Goal: Transaction & Acquisition: Purchase product/service

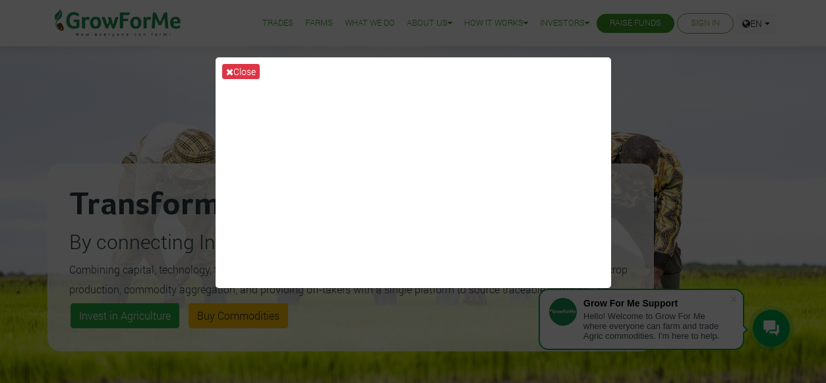
click at [648, 116] on div "Close" at bounding box center [413, 191] width 826 height 383
click at [660, 73] on div "Close" at bounding box center [413, 191] width 826 height 383
click at [100, 306] on div "Close" at bounding box center [413, 191] width 826 height 383
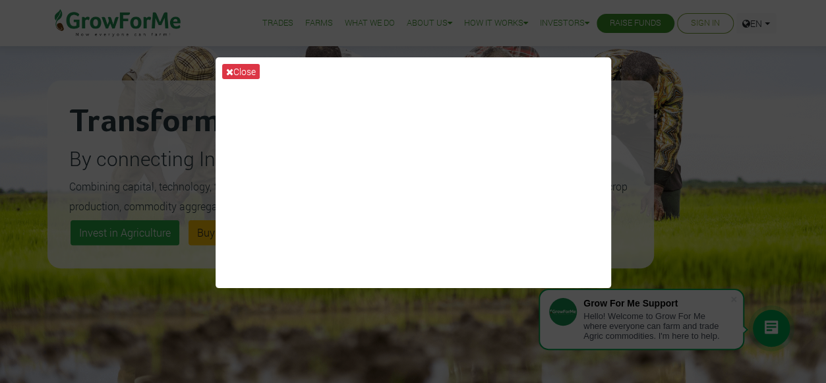
scroll to position [100, 0]
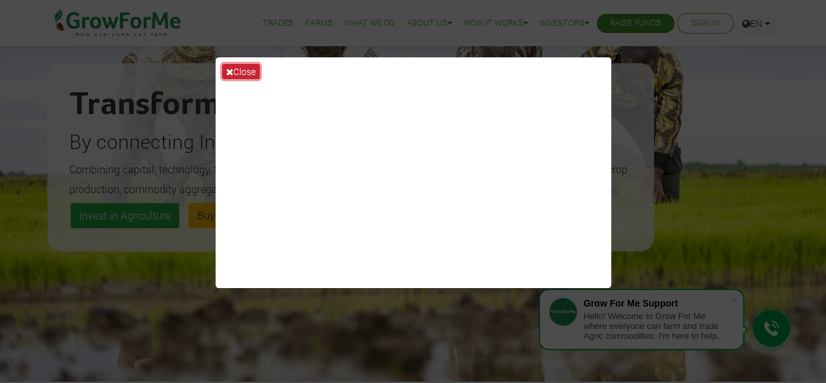
click at [237, 65] on button "Close" at bounding box center [241, 71] width 38 height 15
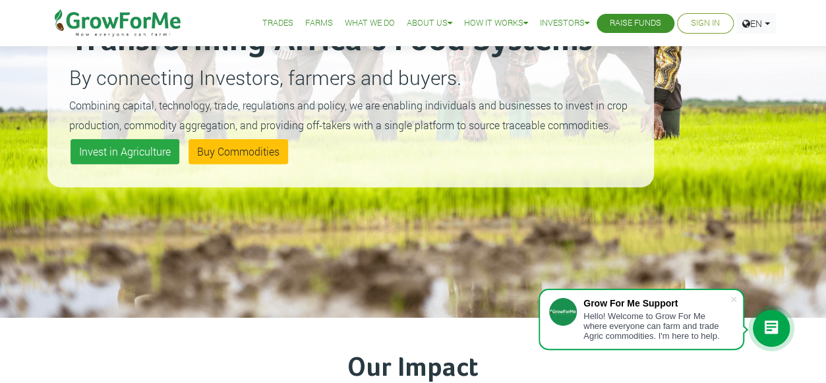
scroll to position [169, 0]
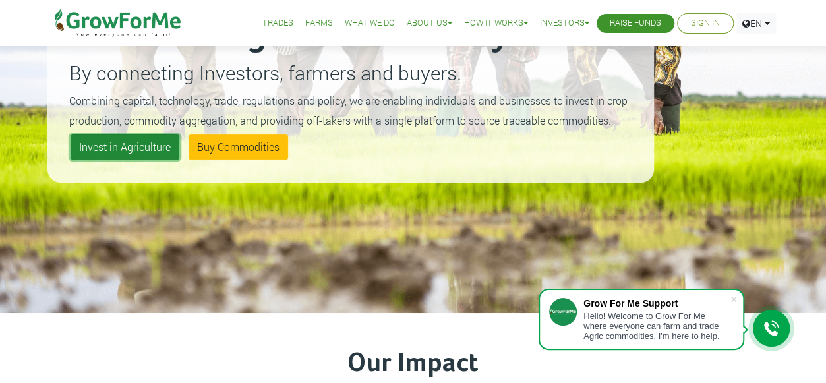
click at [126, 142] on link "Invest in Agriculture" at bounding box center [125, 146] width 109 height 25
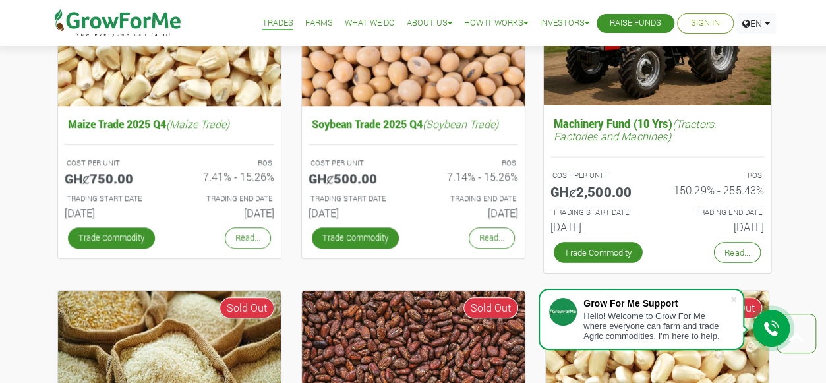
scroll to position [563, 0]
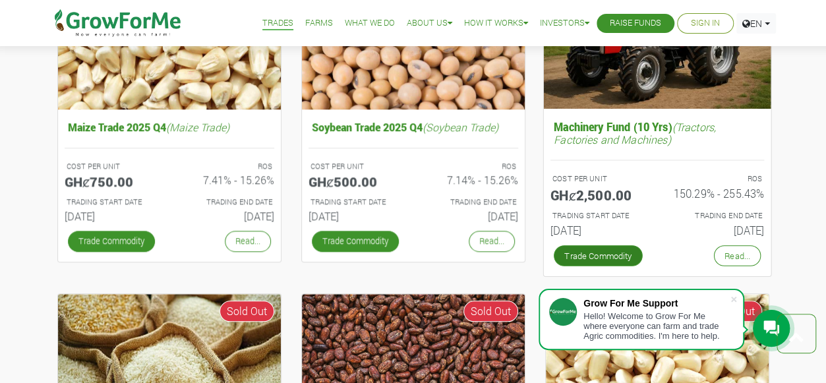
click at [598, 246] on link "Trade Commodity" at bounding box center [597, 255] width 89 height 21
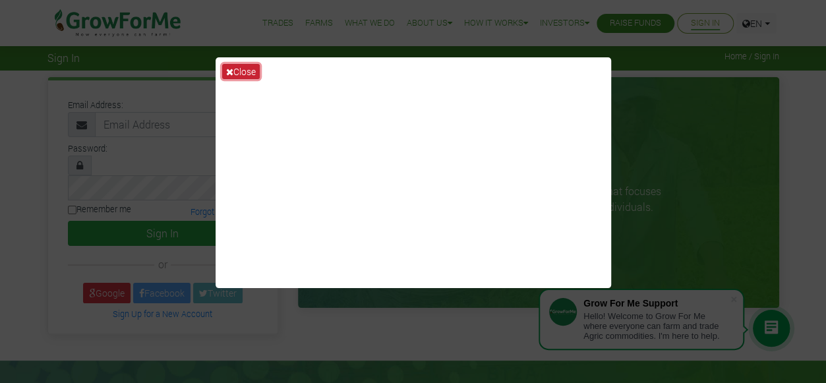
click at [242, 71] on button "Close" at bounding box center [241, 71] width 38 height 15
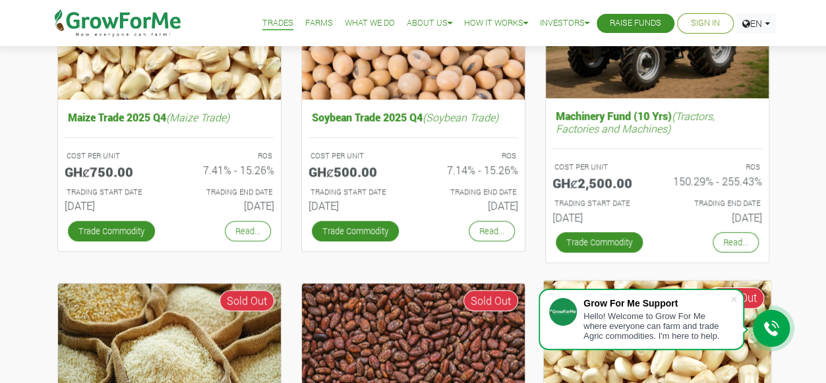
scroll to position [441, 0]
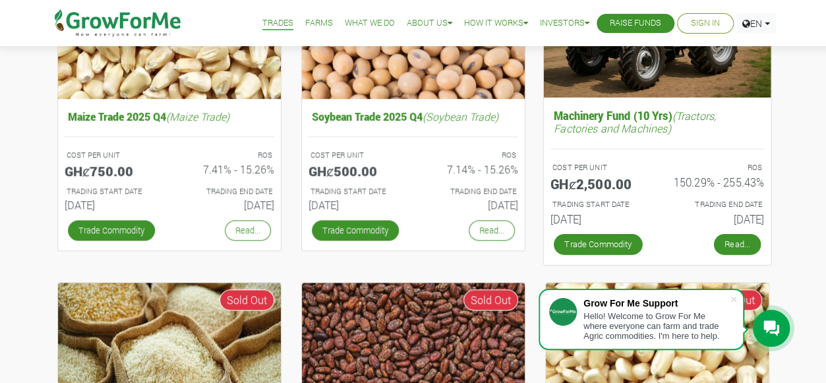
click at [730, 239] on link "Read..." at bounding box center [736, 244] width 47 height 21
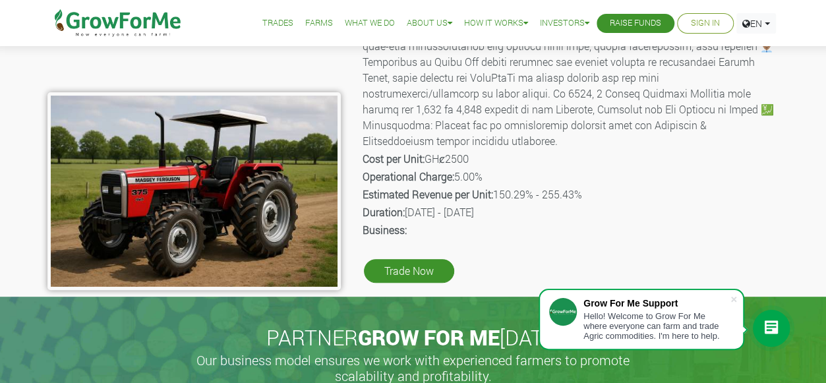
scroll to position [198, 0]
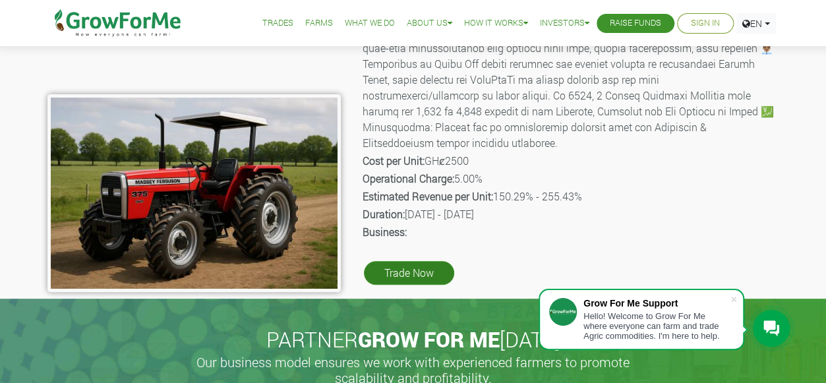
drag, startPoint x: 619, startPoint y: 221, endPoint x: 411, endPoint y: 264, distance: 212.6
click at [411, 264] on link "Trade Now" at bounding box center [409, 273] width 90 height 24
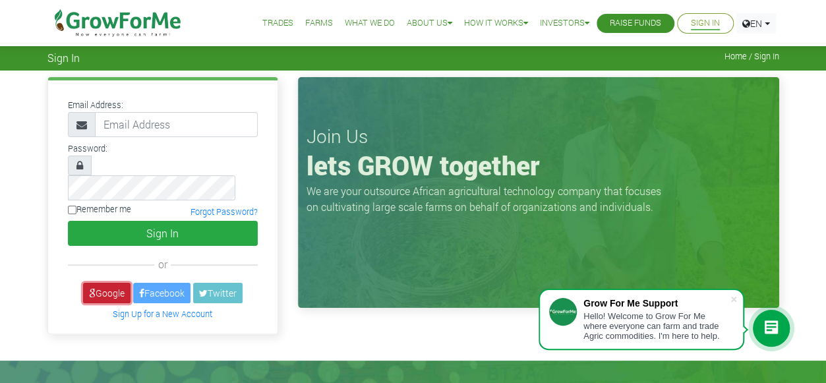
click at [104, 283] on link "Google" at bounding box center [106, 293] width 47 height 20
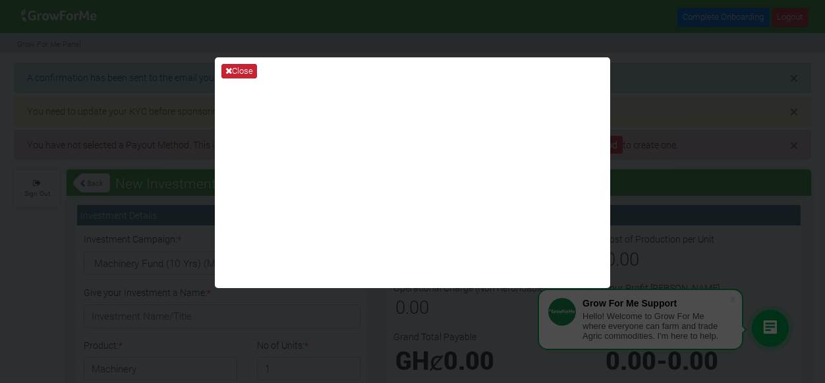
type input "1"
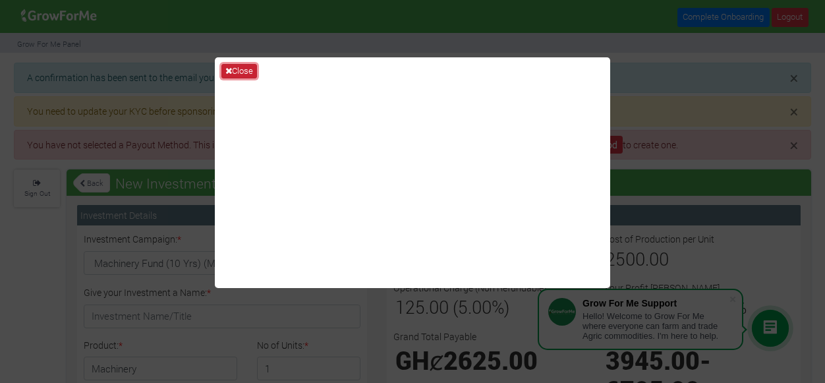
click at [232, 68] on button "Close" at bounding box center [239, 71] width 36 height 14
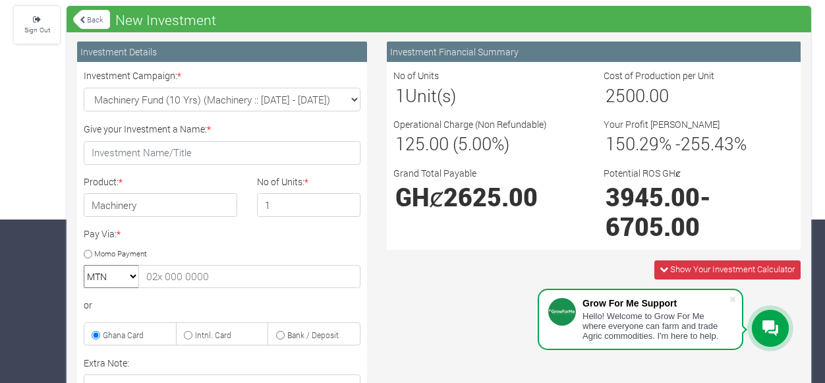
scroll to position [169, 0]
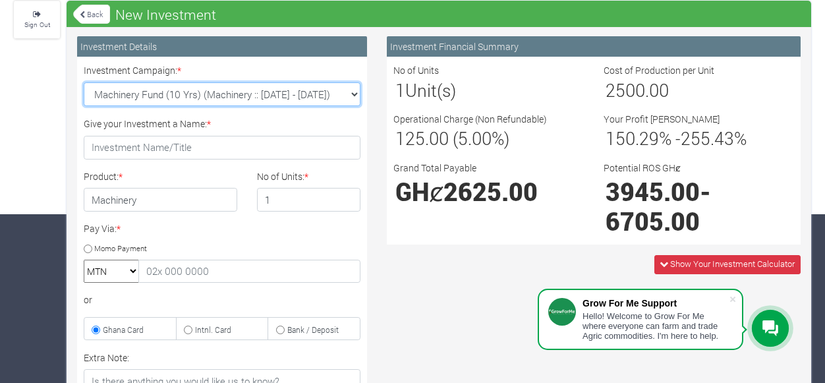
click at [352, 95] on select "Machinery Fund (10 Yrs) (Machinery :: 01st Jun 2025 - 01st Jun 2035) Maize Trad…" at bounding box center [222, 94] width 277 height 24
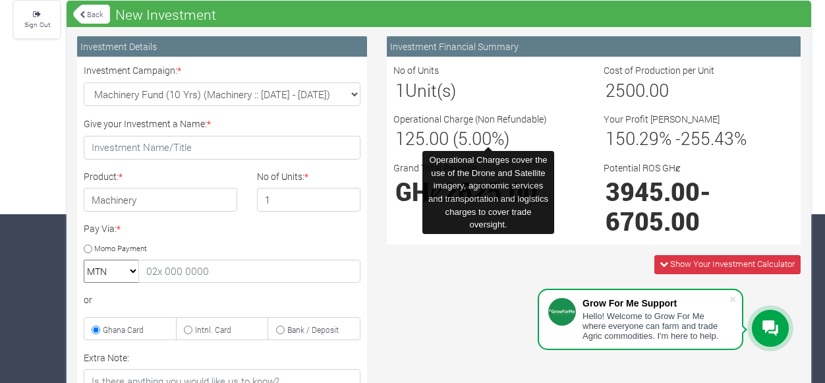
click at [488, 130] on span "125.00 (5.00%)" at bounding box center [452, 138] width 114 height 23
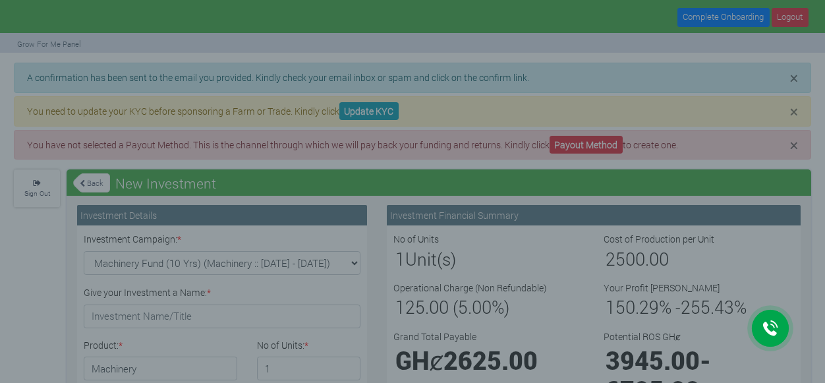
type input "1"
